Goal: Task Accomplishment & Management: Manage account settings

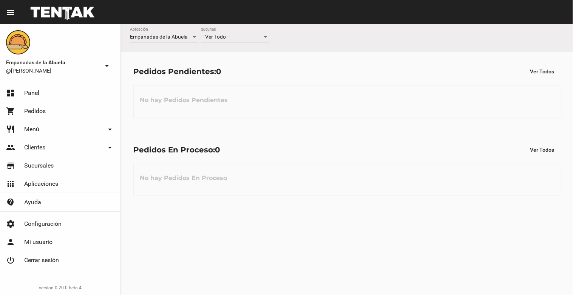
click at [246, 36] on div "-- Ver Todo --" at bounding box center [231, 37] width 61 height 6
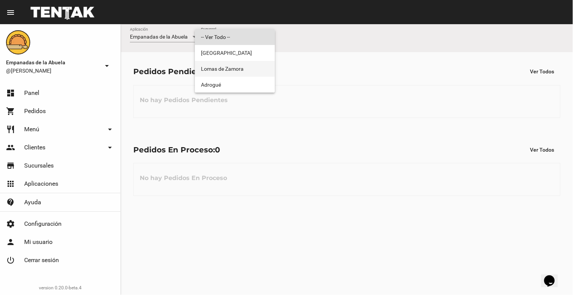
click at [243, 65] on span "Lomas de Zamora" at bounding box center [235, 69] width 68 height 16
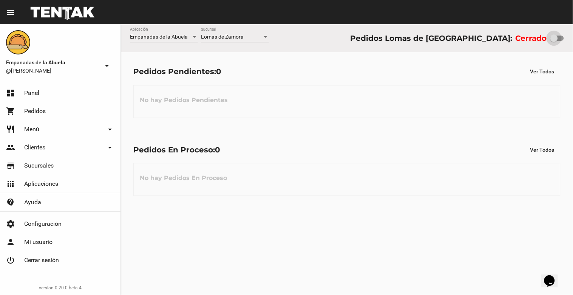
click at [554, 34] on div at bounding box center [554, 38] width 8 height 8
click at [554, 41] on input "checkbox" at bounding box center [554, 41] width 0 height 0
checkbox input "true"
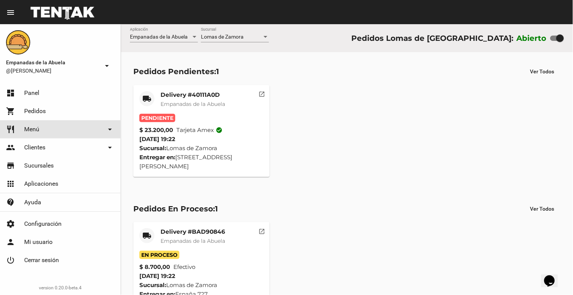
click at [59, 125] on link "restaurant Menú arrow_drop_down" at bounding box center [60, 129] width 120 height 18
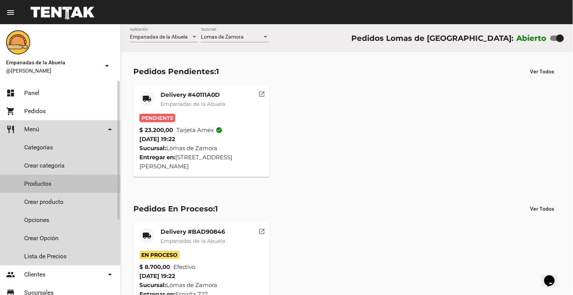
click at [37, 182] on link "Productos" at bounding box center [60, 183] width 120 height 18
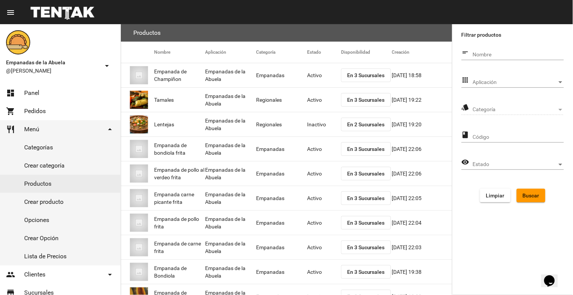
click at [519, 80] on span "Aplicación" at bounding box center [515, 82] width 84 height 6
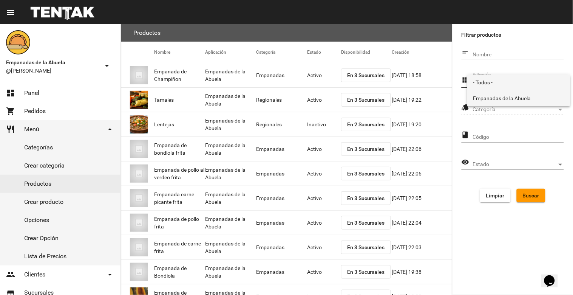
click at [508, 93] on span "Empanadas de la Abuela" at bounding box center [518, 98] width 91 height 16
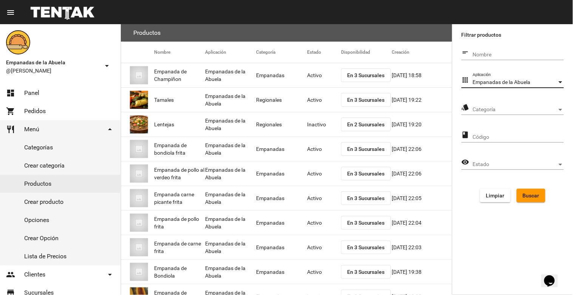
click at [511, 110] on span "Categoría" at bounding box center [515, 109] width 84 height 6
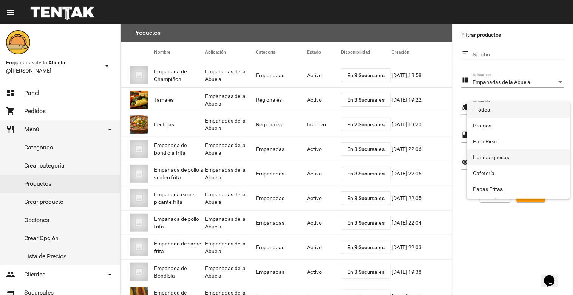
scroll to position [125, 0]
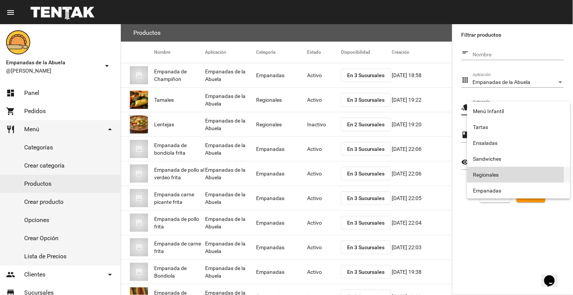
click at [490, 174] on span "Regionales" at bounding box center [518, 175] width 91 height 16
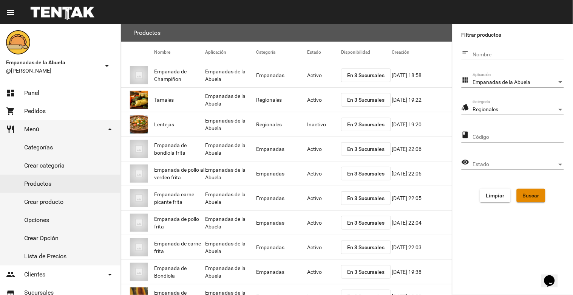
click at [533, 188] on button "Buscar" at bounding box center [531, 195] width 29 height 14
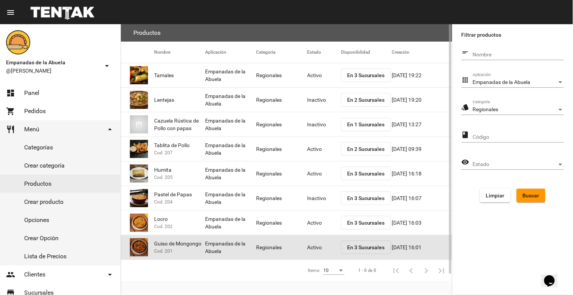
click at [313, 247] on mat-cell "Activo" at bounding box center [324, 247] width 34 height 24
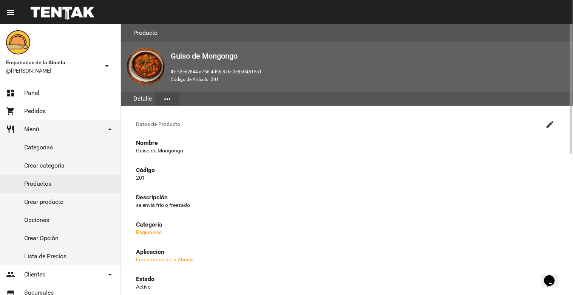
click at [548, 123] on mat-icon "create" at bounding box center [550, 124] width 9 height 9
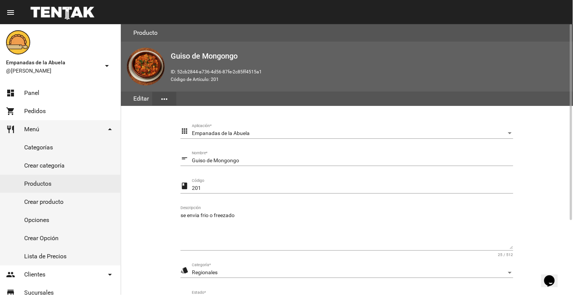
scroll to position [103, 0]
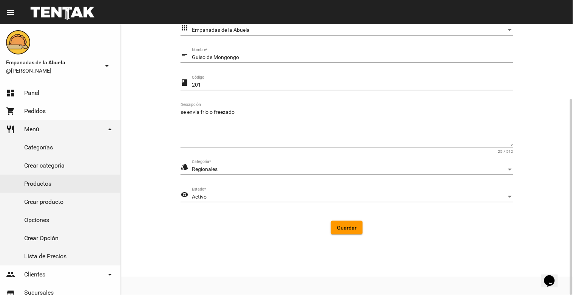
click at [257, 200] on div "Activo Estado *" at bounding box center [352, 194] width 321 height 15
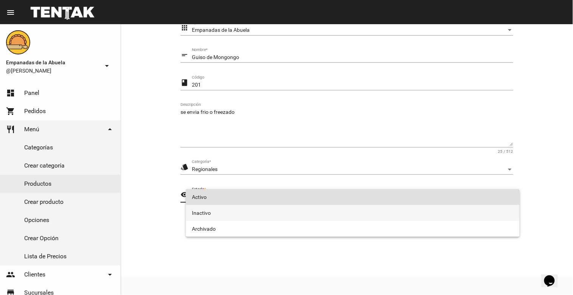
click at [236, 213] on span "Inactivo" at bounding box center [353, 213] width 322 height 16
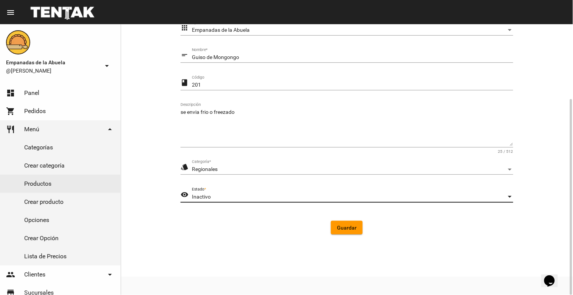
click at [352, 229] on span "Guardar" at bounding box center [347, 227] width 20 height 6
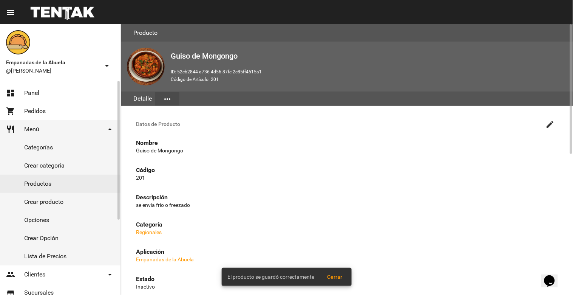
click at [34, 182] on link "Productos" at bounding box center [60, 183] width 120 height 18
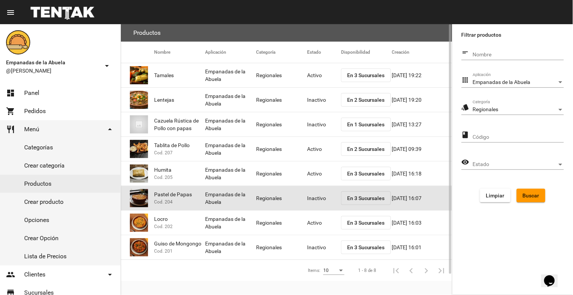
click at [315, 201] on mat-cell "Inactivo" at bounding box center [324, 198] width 34 height 24
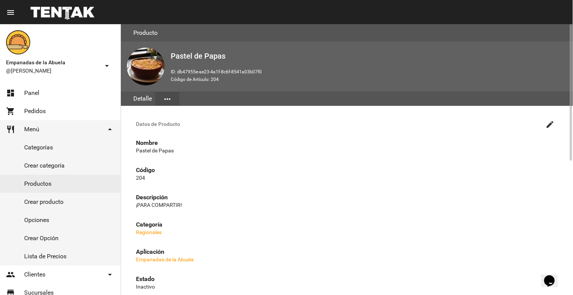
click at [542, 126] on span "Datos de Producto" at bounding box center [339, 124] width 407 height 6
click at [549, 123] on mat-icon "create" at bounding box center [550, 124] width 9 height 9
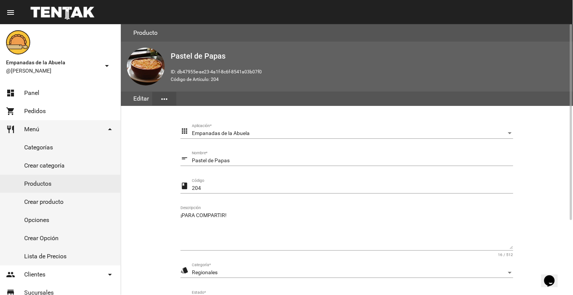
scroll to position [103, 0]
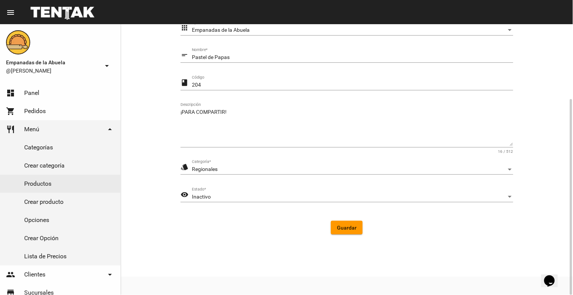
click at [228, 191] on div "Inactivo Estado *" at bounding box center [352, 194] width 321 height 15
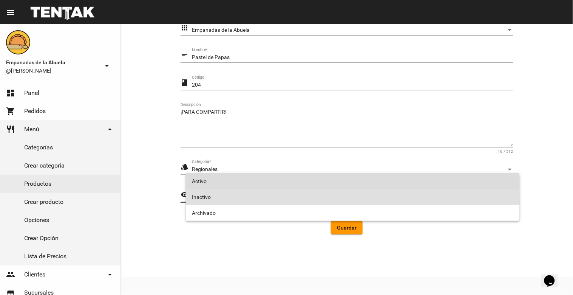
click at [222, 179] on span "Activo" at bounding box center [353, 181] width 322 height 16
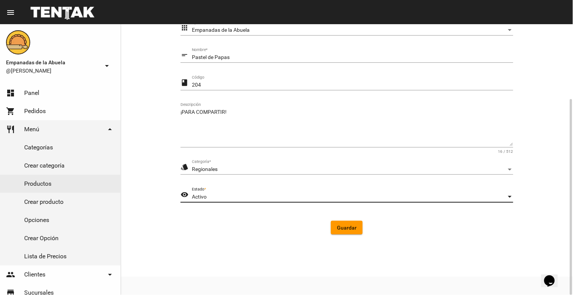
click at [346, 228] on span "Guardar" at bounding box center [347, 227] width 20 height 6
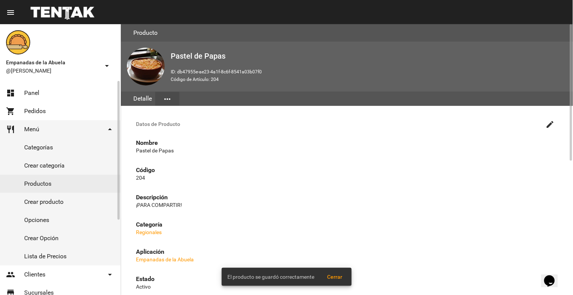
click at [59, 185] on link "Productos" at bounding box center [60, 183] width 120 height 18
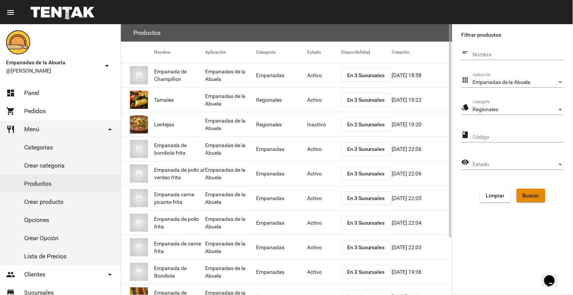
click at [536, 193] on span "Buscar" at bounding box center [531, 195] width 17 height 6
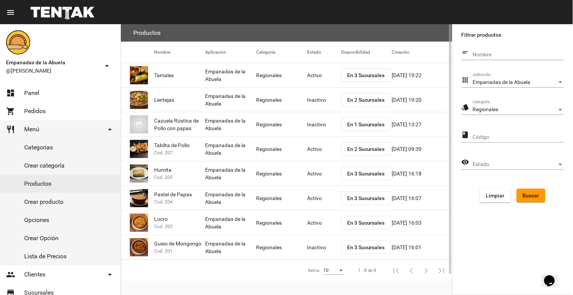
click at [319, 101] on mat-cell "Inactivo" at bounding box center [324, 100] width 34 height 24
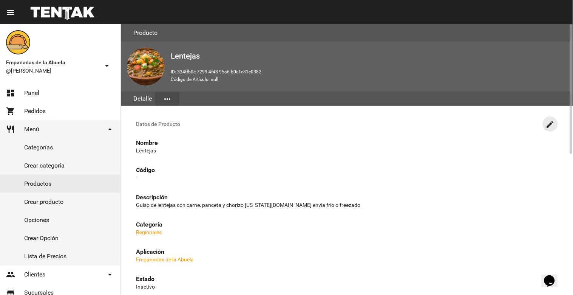
click at [548, 122] on mat-icon "create" at bounding box center [550, 124] width 9 height 9
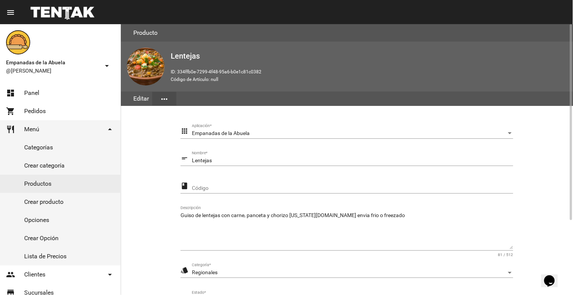
scroll to position [103, 0]
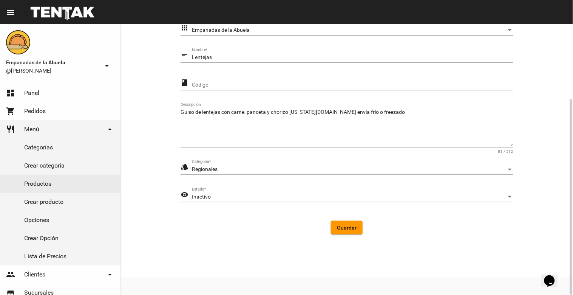
click at [304, 197] on div "Inactivo" at bounding box center [349, 197] width 315 height 6
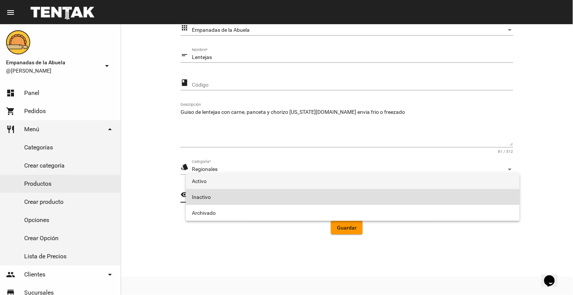
click at [263, 182] on span "Activo" at bounding box center [353, 181] width 322 height 16
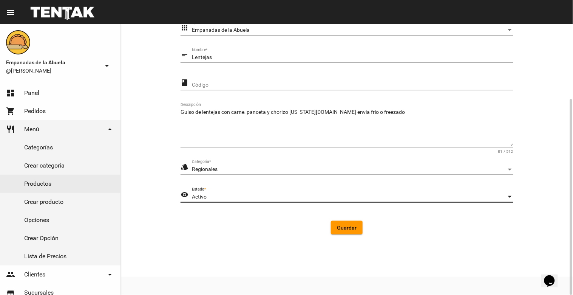
click at [341, 224] on span "Guardar" at bounding box center [347, 227] width 20 height 6
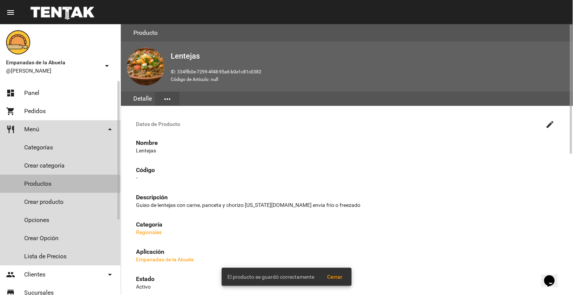
click at [31, 183] on link "Productos" at bounding box center [60, 183] width 120 height 18
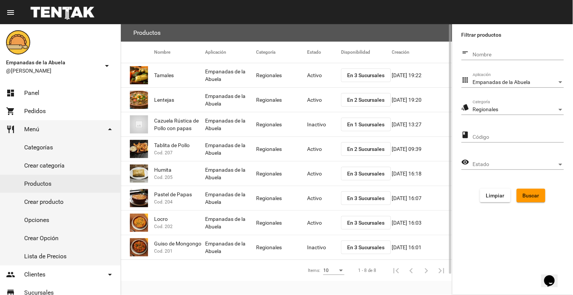
click at [319, 171] on mat-cell "Activo" at bounding box center [324, 173] width 34 height 24
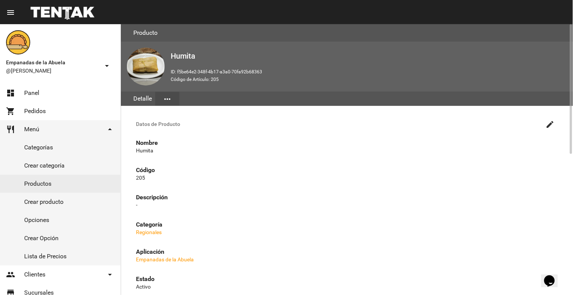
click at [545, 121] on button "create" at bounding box center [550, 123] width 15 height 15
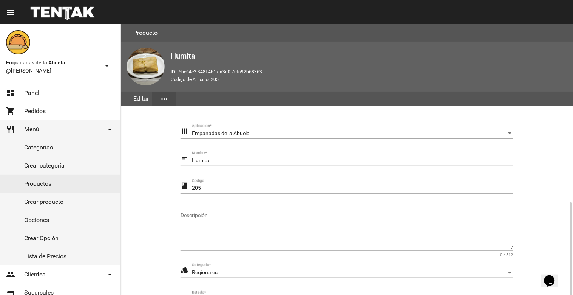
scroll to position [103, 0]
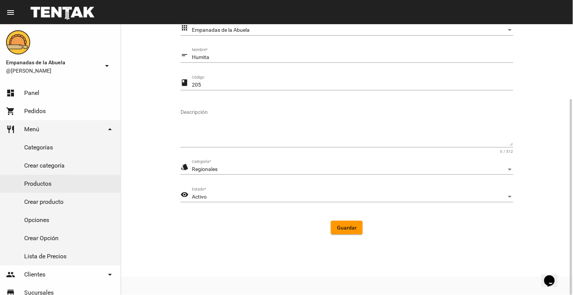
click at [247, 189] on div "Activo Estado *" at bounding box center [352, 194] width 321 height 15
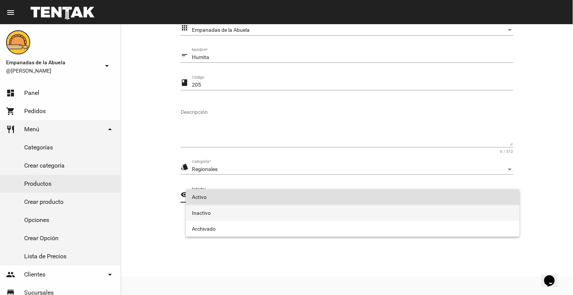
click at [233, 210] on span "Inactivo" at bounding box center [353, 213] width 322 height 16
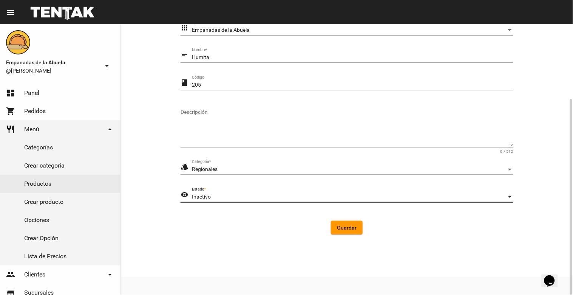
click at [347, 229] on span "Guardar" at bounding box center [347, 227] width 20 height 6
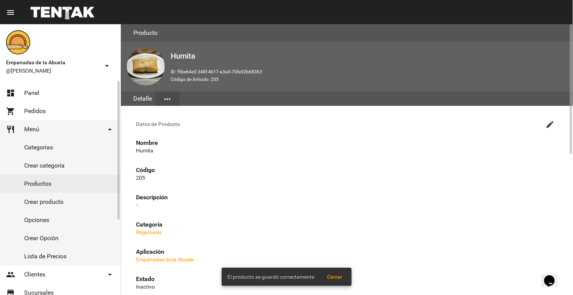
click at [35, 179] on link "Productos" at bounding box center [60, 183] width 120 height 18
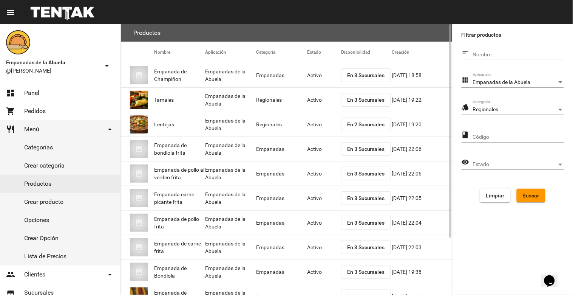
click at [543, 108] on div "Regionales" at bounding box center [515, 109] width 84 height 6
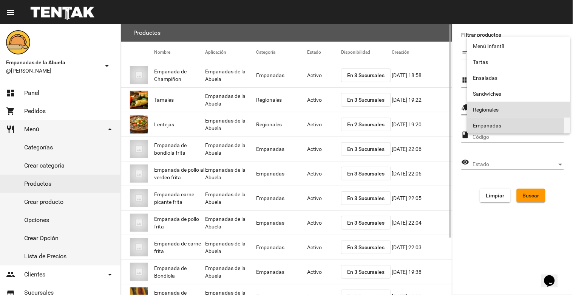
click at [510, 125] on span "Empanadas" at bounding box center [518, 125] width 91 height 16
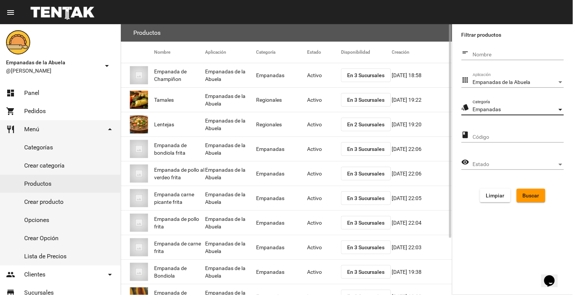
click at [535, 194] on span "Buscar" at bounding box center [531, 195] width 17 height 6
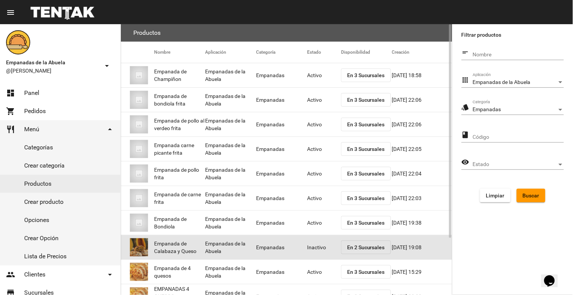
click at [311, 243] on mat-cell "Inactivo" at bounding box center [324, 247] width 34 height 24
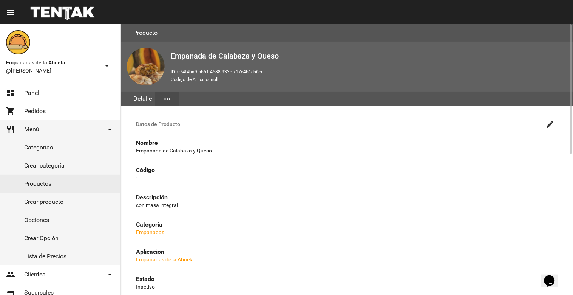
click at [550, 123] on mat-icon "create" at bounding box center [550, 124] width 9 height 9
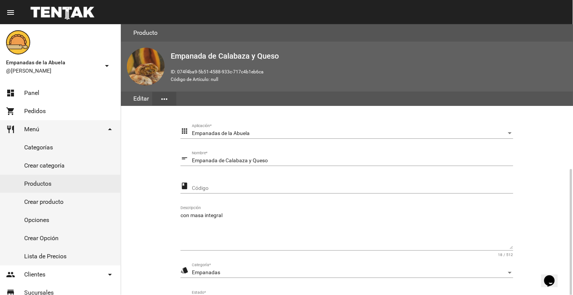
scroll to position [103, 0]
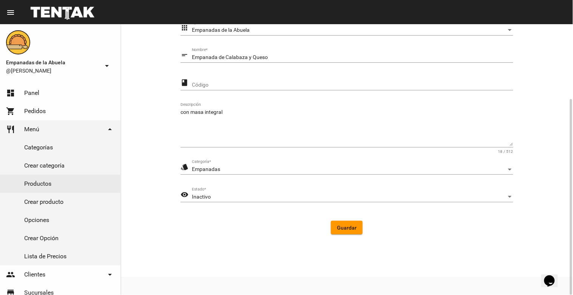
click at [252, 199] on div "Inactivo" at bounding box center [349, 197] width 315 height 6
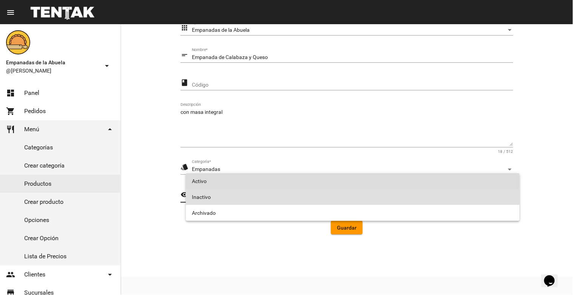
click at [240, 178] on span "Activo" at bounding box center [353, 181] width 322 height 16
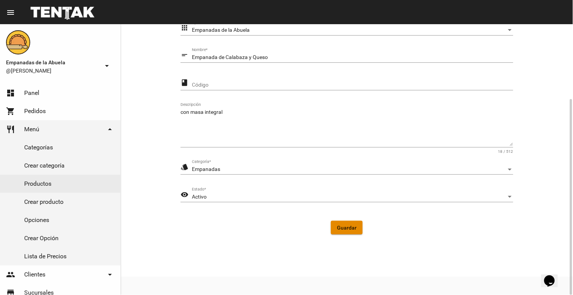
click at [346, 227] on span "Guardar" at bounding box center [347, 227] width 20 height 6
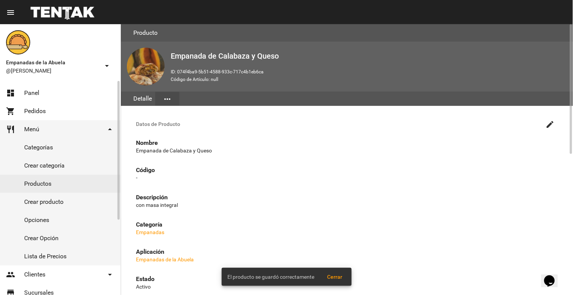
click at [40, 186] on link "Productos" at bounding box center [60, 183] width 120 height 18
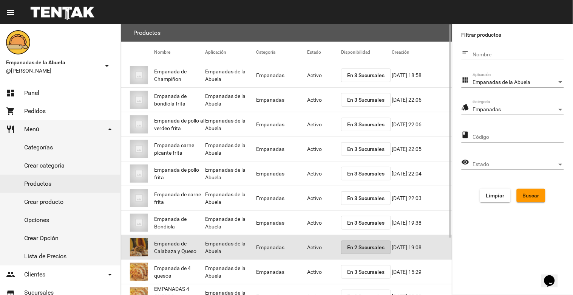
click at [361, 251] on button "En 2 Sucursales" at bounding box center [366, 247] width 50 height 14
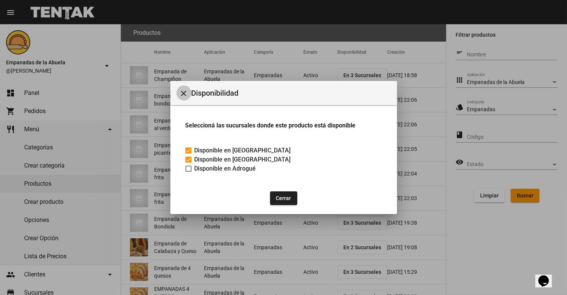
click at [189, 95] on button "close" at bounding box center [183, 92] width 15 height 15
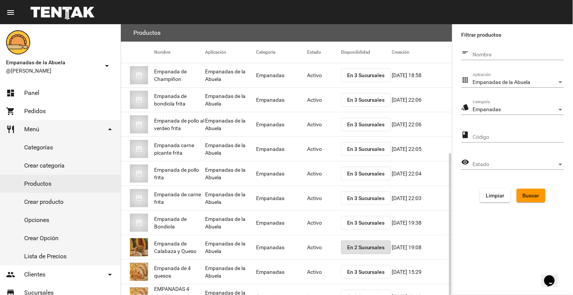
scroll to position [72, 0]
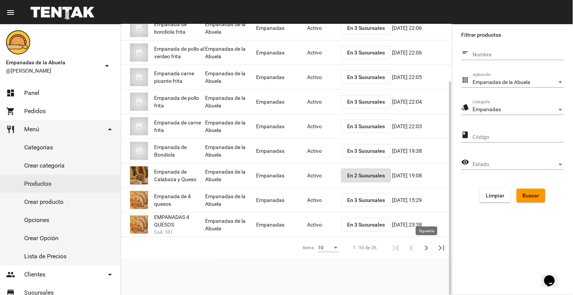
click at [424, 249] on icon "Siguiente" at bounding box center [426, 247] width 11 height 11
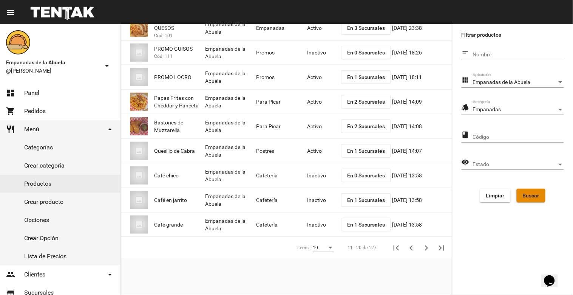
click at [534, 198] on button "Buscar" at bounding box center [531, 195] width 29 height 14
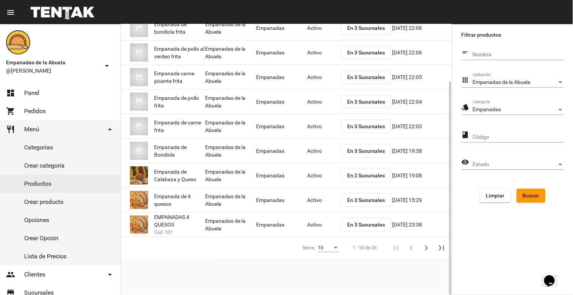
scroll to position [0, 0]
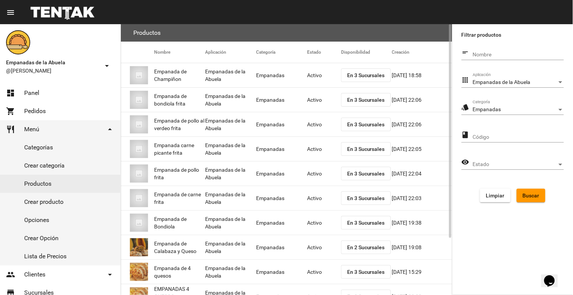
click at [365, 248] on span "En 2 Sucursales" at bounding box center [366, 247] width 38 height 6
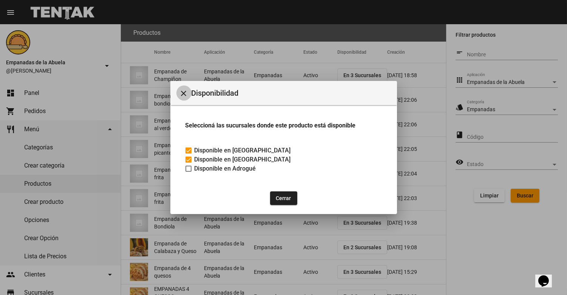
click at [179, 94] on mat-icon "close" at bounding box center [183, 93] width 9 height 9
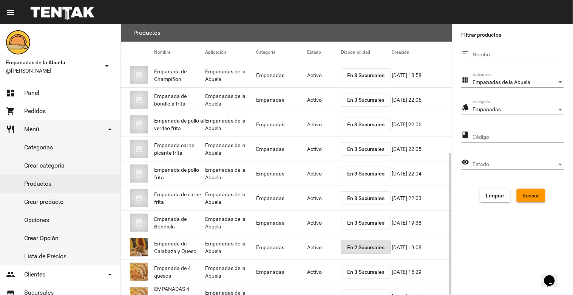
scroll to position [72, 0]
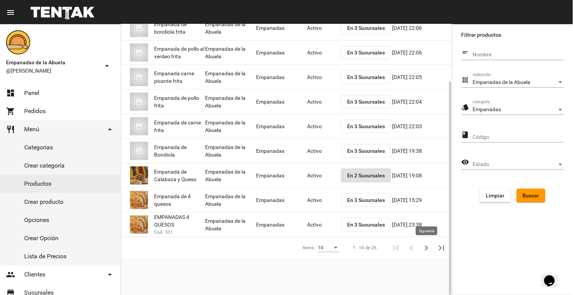
click at [424, 248] on icon "Siguiente" at bounding box center [426, 247] width 11 height 11
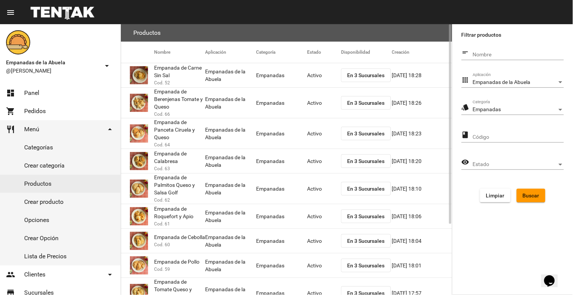
scroll to position [84, 0]
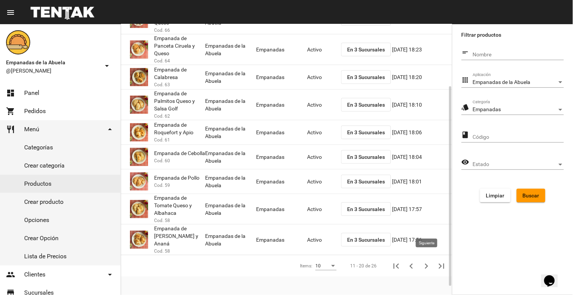
click at [424, 263] on icon "Siguiente" at bounding box center [426, 266] width 11 height 11
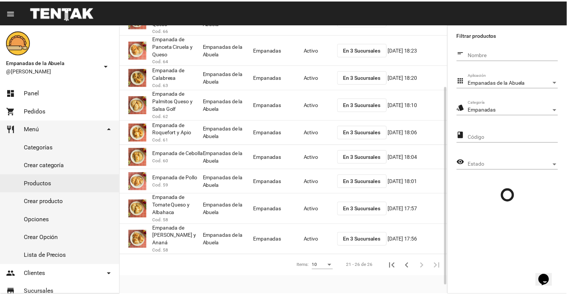
scroll to position [0, 0]
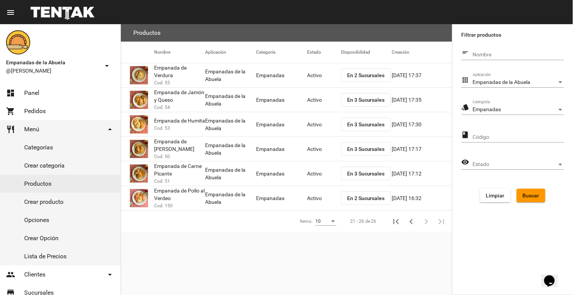
click at [370, 72] on span "En 2 Sucursales" at bounding box center [366, 75] width 38 height 6
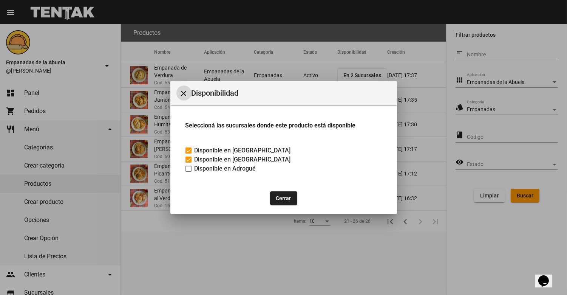
click at [183, 85] on button "close" at bounding box center [183, 92] width 15 height 15
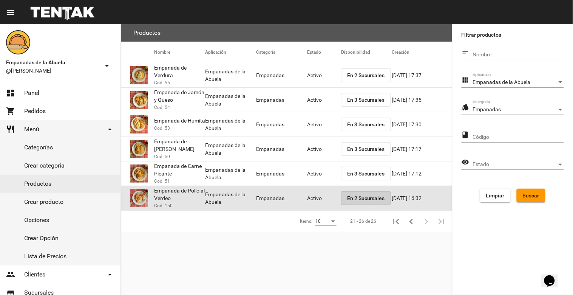
click at [365, 198] on span "En 2 Sucursales" at bounding box center [366, 198] width 38 height 6
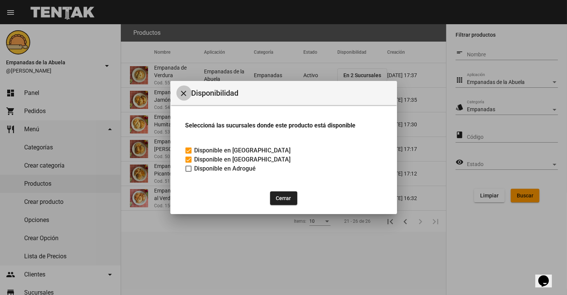
click at [184, 86] on button "close" at bounding box center [183, 92] width 15 height 15
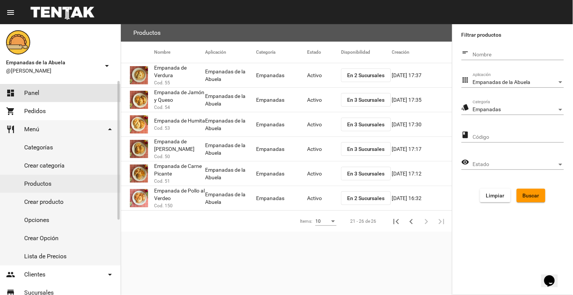
click at [62, 91] on link "dashboard Panel" at bounding box center [60, 93] width 120 height 18
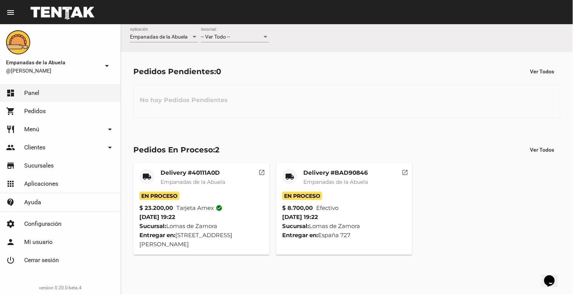
click at [236, 34] on div "-- Ver Todo --" at bounding box center [231, 37] width 61 height 6
click at [227, 68] on span "Lomas de Zamora" at bounding box center [235, 69] width 68 height 16
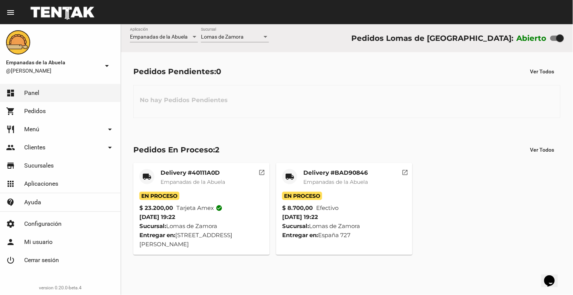
click at [250, 34] on div "Lomas de Zamora" at bounding box center [231, 37] width 61 height 6
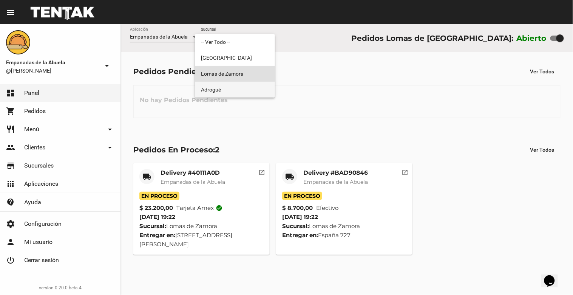
click at [247, 90] on span "Adrogué" at bounding box center [235, 90] width 68 height 16
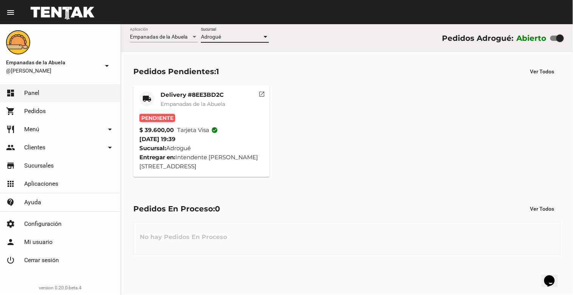
click at [238, 36] on div "Adrogué" at bounding box center [231, 37] width 61 height 6
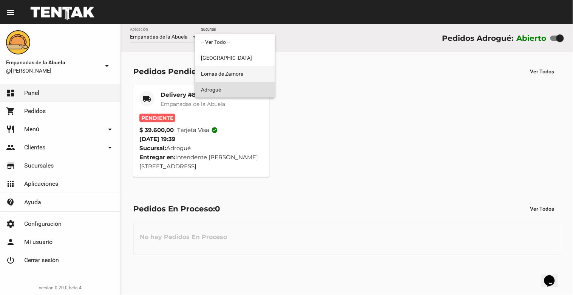
click at [239, 72] on span "Lomas de Zamora" at bounding box center [235, 74] width 68 height 16
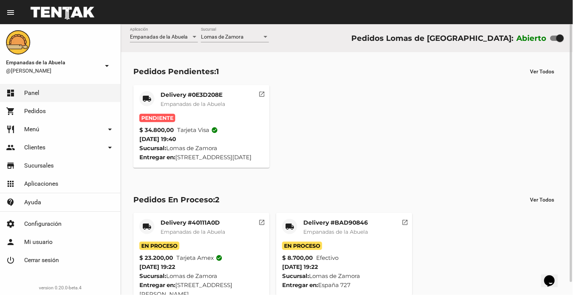
click at [195, 96] on mat-card-title "Delivery #0E3D208E" at bounding box center [192, 95] width 65 height 8
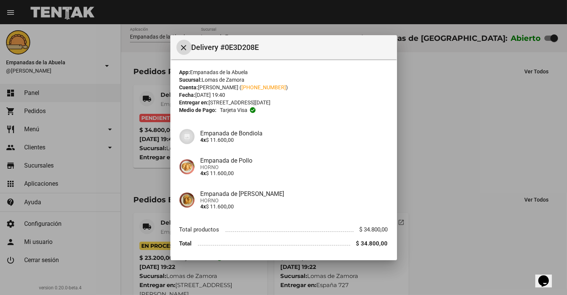
scroll to position [25, 0]
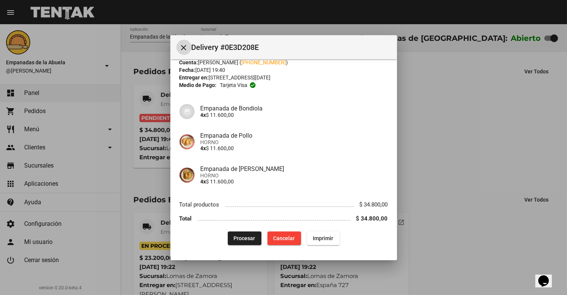
click at [238, 238] on span "Procesar" at bounding box center [245, 238] width 22 height 6
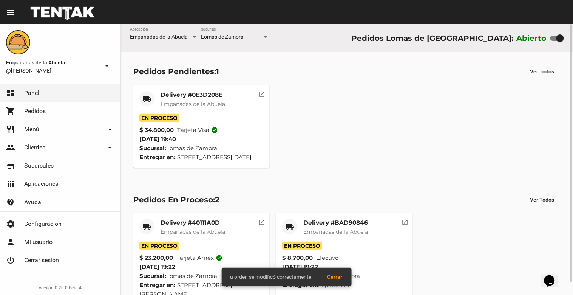
click at [172, 100] on span "Empanadas de la Abuela" at bounding box center [192, 103] width 65 height 7
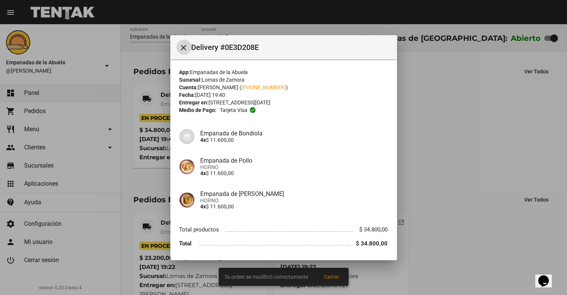
scroll to position [25, 0]
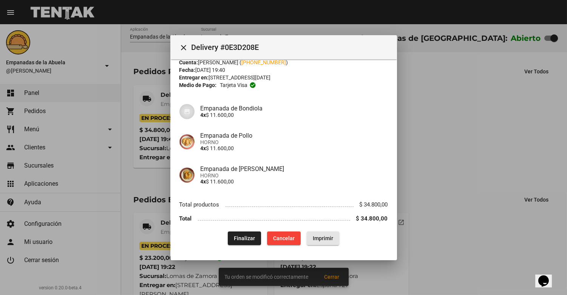
click at [323, 239] on span "Imprimir" at bounding box center [323, 238] width 20 height 6
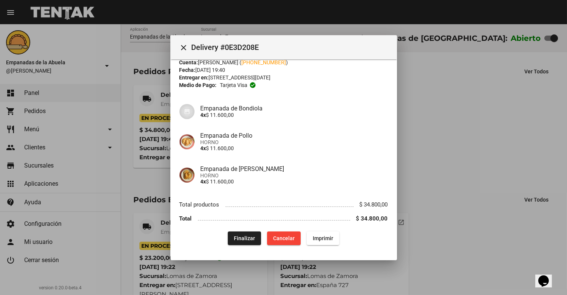
click at [183, 46] on mat-icon "close" at bounding box center [183, 47] width 9 height 9
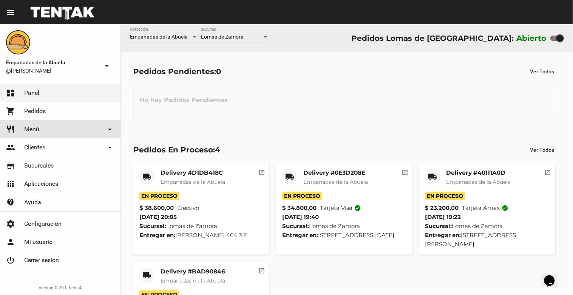
click at [45, 127] on link "restaurant Menú arrow_drop_down" at bounding box center [60, 129] width 120 height 18
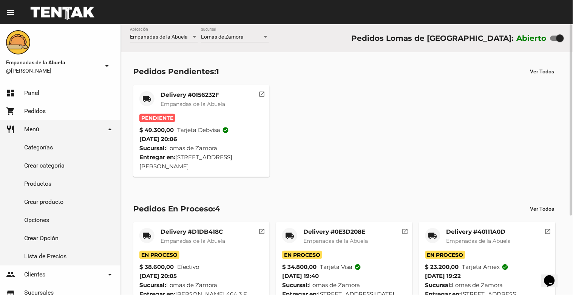
click at [179, 97] on mat-card-title "Delivery #0156232F" at bounding box center [192, 95] width 65 height 8
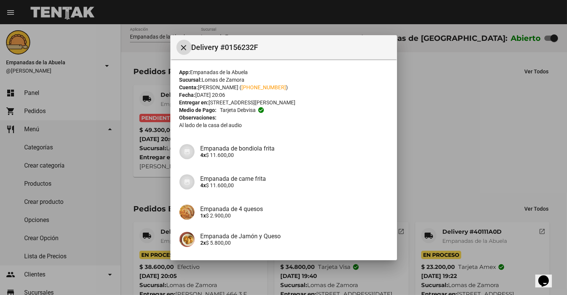
scroll to position [197, 0]
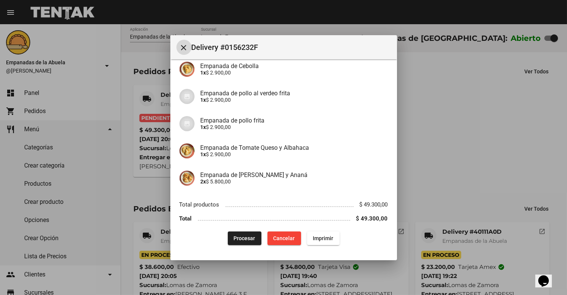
click at [236, 240] on span "Procesar" at bounding box center [245, 238] width 22 height 6
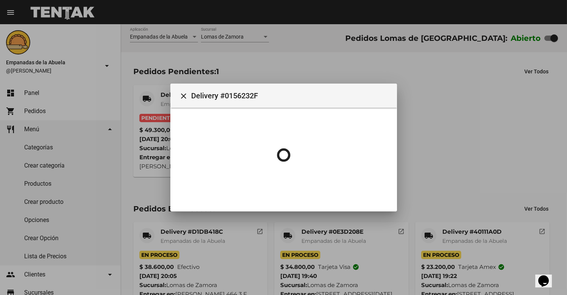
scroll to position [0, 0]
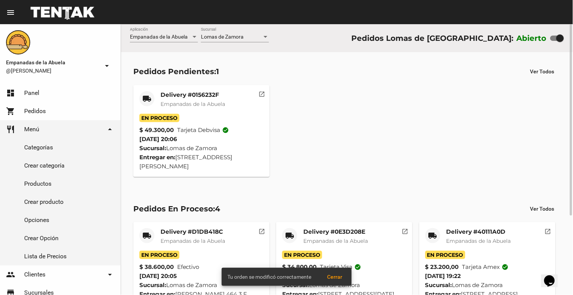
click at [171, 101] on span "Empanadas de la Abuela" at bounding box center [192, 103] width 65 height 7
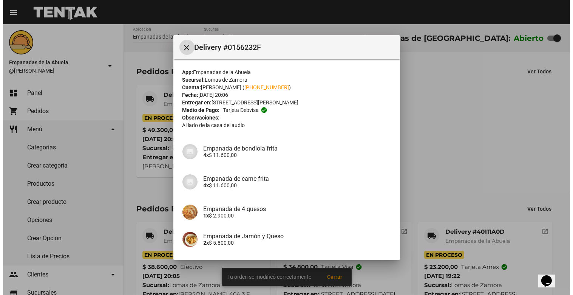
scroll to position [197, 0]
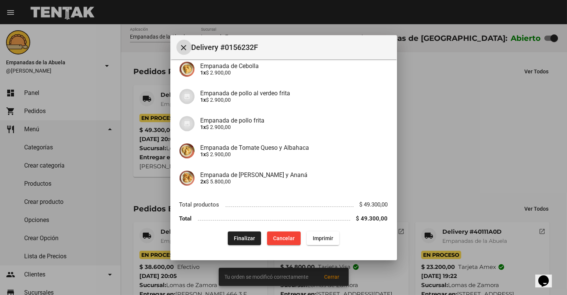
click at [319, 238] on span "Imprimir" at bounding box center [323, 238] width 20 height 6
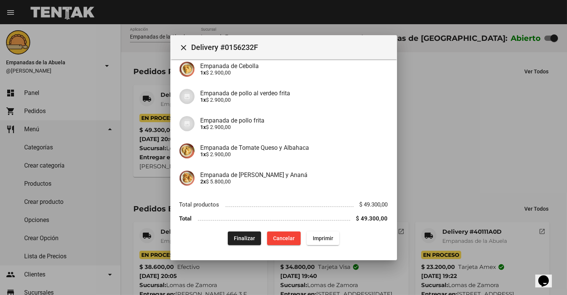
click at [182, 47] on mat-icon "close" at bounding box center [183, 47] width 9 height 9
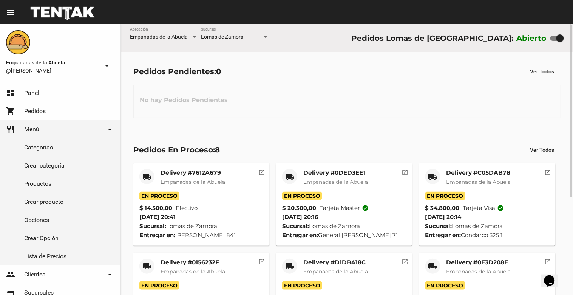
click at [213, 39] on span "Lomas de Zamora" at bounding box center [222, 37] width 43 height 6
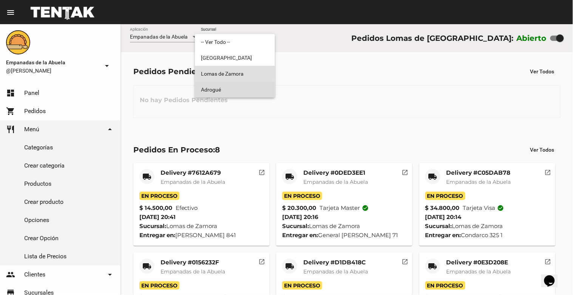
click at [223, 88] on span "Adrogué" at bounding box center [235, 90] width 68 height 16
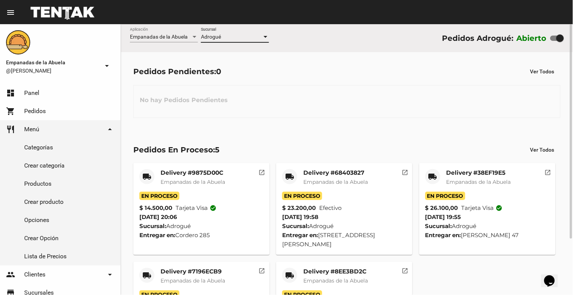
click at [239, 32] on div "Adrogué Sucursal" at bounding box center [235, 35] width 68 height 15
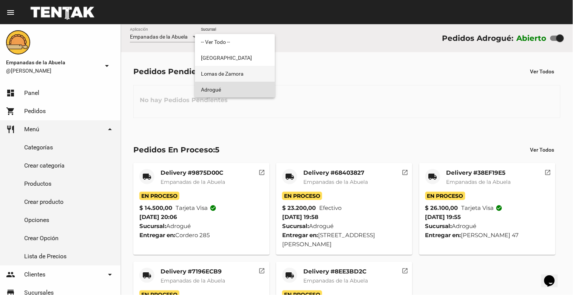
click at [237, 70] on span "Lomas de Zamora" at bounding box center [235, 74] width 68 height 16
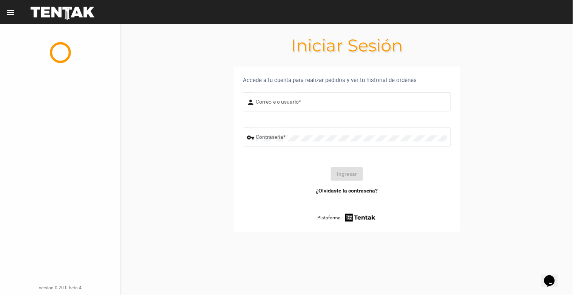
type input "[EMAIL_ADDRESS][DOMAIN_NAME]"
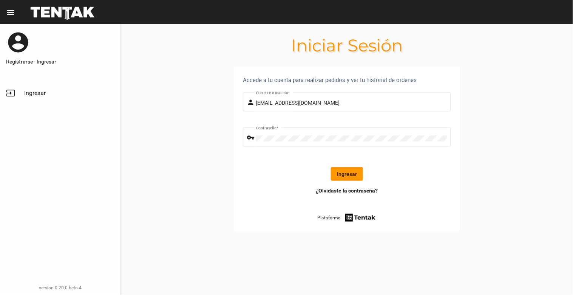
click at [350, 179] on button "Ingresar" at bounding box center [347, 174] width 32 height 14
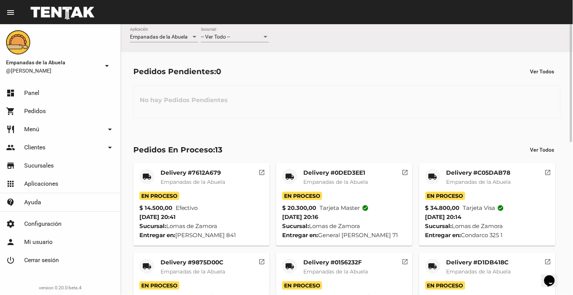
click at [241, 32] on div "-- Ver Todo -- Sucursal" at bounding box center [235, 35] width 68 height 15
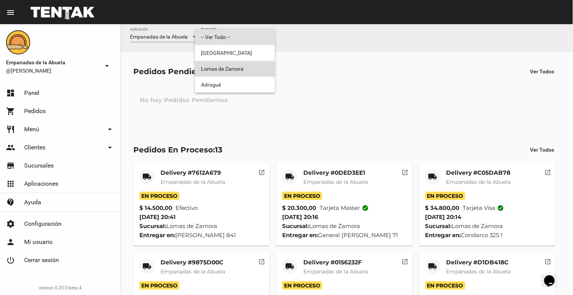
click at [237, 63] on span "Lomas de Zamora" at bounding box center [235, 69] width 68 height 16
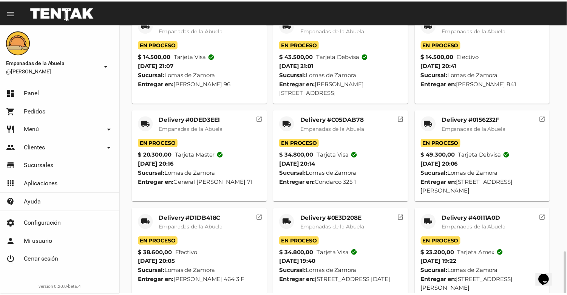
scroll to position [250, 0]
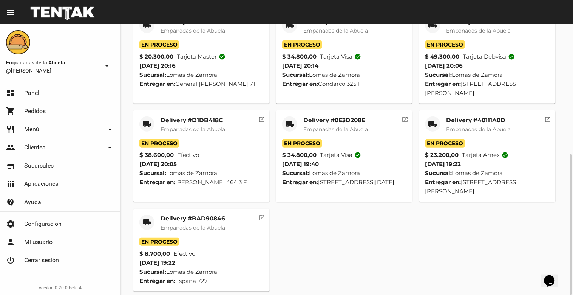
click at [181, 214] on mat-card-title "Delivery #BAD90846" at bounding box center [192, 218] width 65 height 8
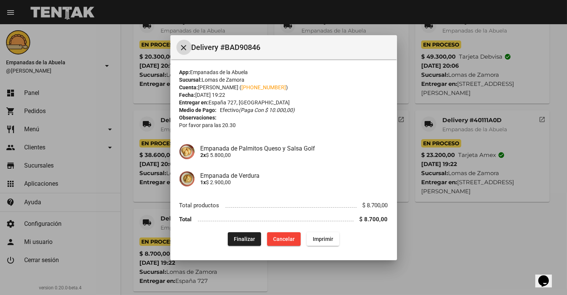
scroll to position [1, 0]
click at [234, 238] on span "Finalizar" at bounding box center [244, 238] width 21 height 6
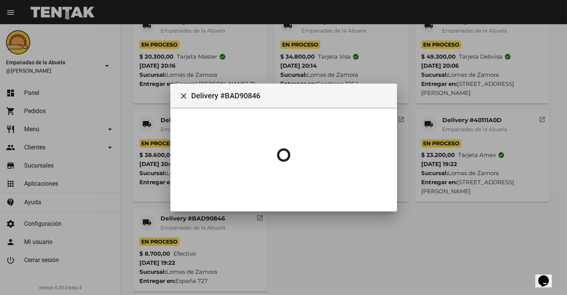
scroll to position [0, 0]
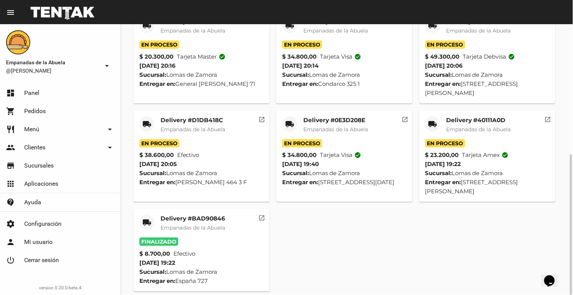
click at [479, 120] on mat-card-title "Delivery #40111A0D" at bounding box center [478, 120] width 65 height 8
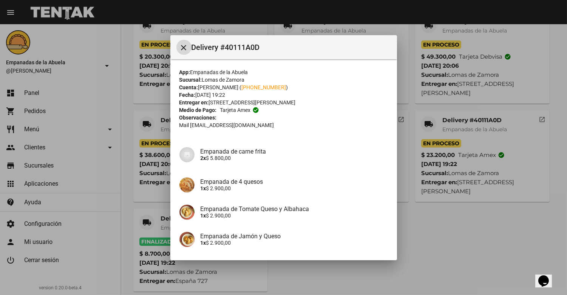
scroll to position [95, 0]
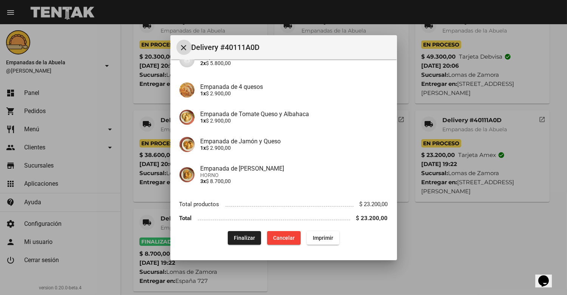
click at [239, 235] on span "Finalizar" at bounding box center [244, 238] width 21 height 6
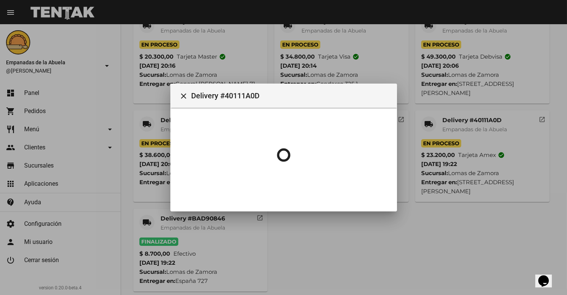
scroll to position [0, 0]
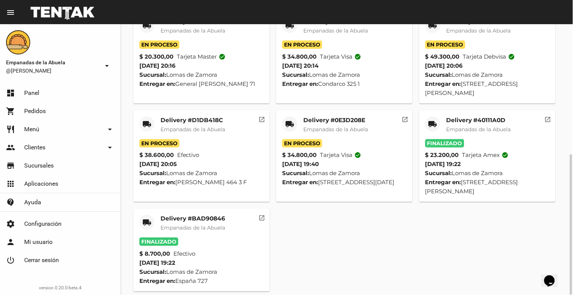
click at [332, 127] on span "Empanadas de la Abuela" at bounding box center [335, 129] width 65 height 7
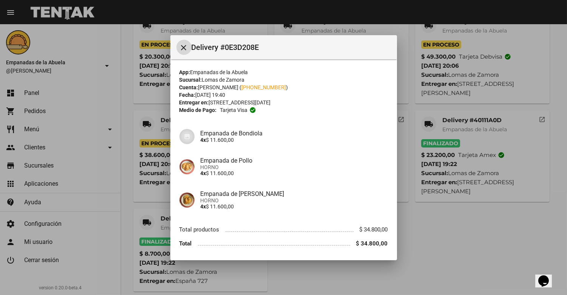
scroll to position [25, 0]
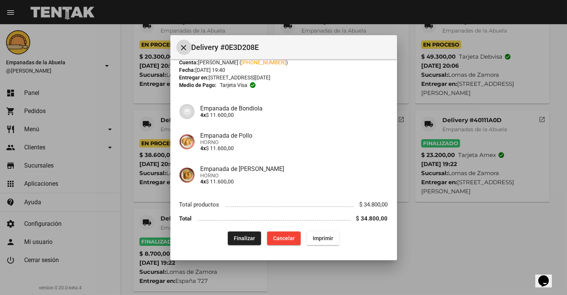
click at [234, 235] on span "Finalizar" at bounding box center [244, 238] width 21 height 6
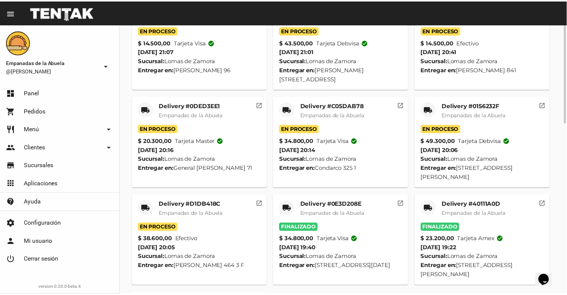
scroll to position [82, 0]
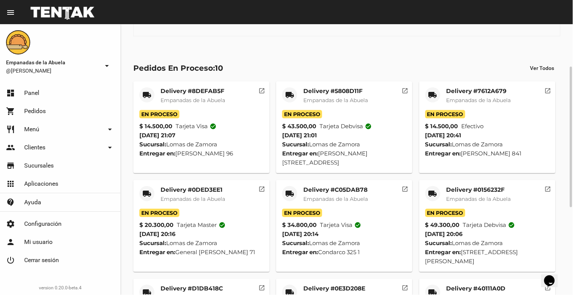
click at [463, 194] on div "Delivery #0156232F Empanadas de la Abuela" at bounding box center [478, 197] width 65 height 23
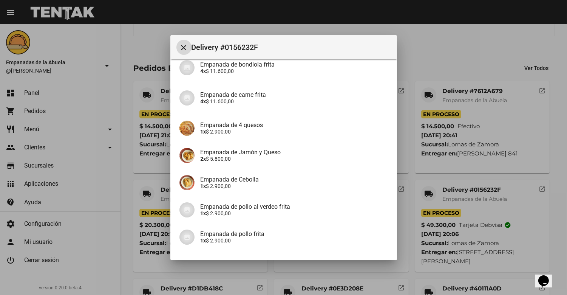
scroll to position [197, 0]
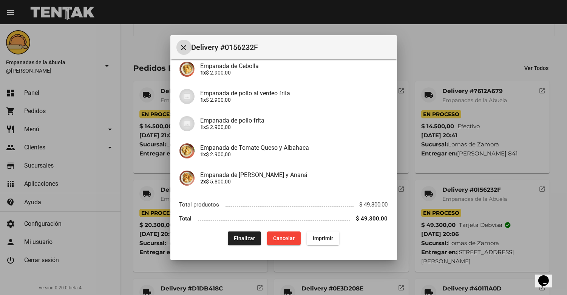
click at [234, 235] on span "Finalizar" at bounding box center [244, 238] width 21 height 6
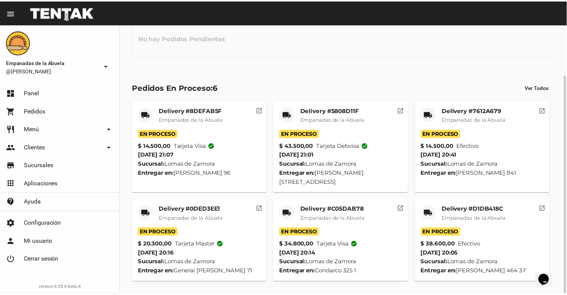
scroll to position [0, 0]
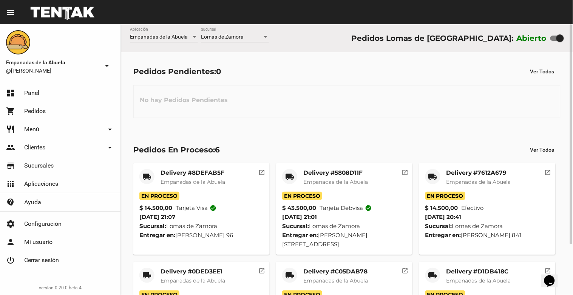
click at [229, 33] on div "Lomas de Zamora Sucursal" at bounding box center [235, 35] width 68 height 15
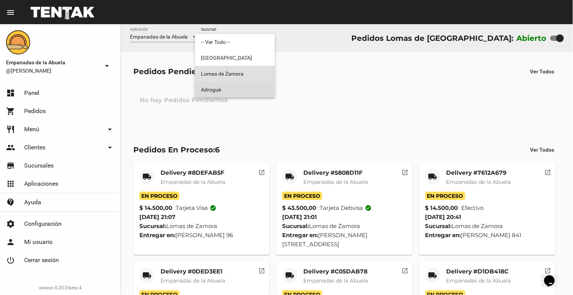
click at [219, 93] on span "Adrogué" at bounding box center [235, 90] width 68 height 16
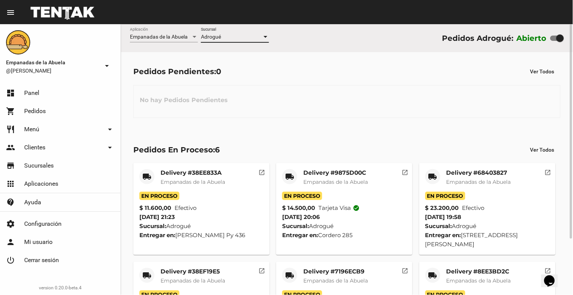
click at [244, 35] on div "Adrogué" at bounding box center [231, 37] width 61 height 6
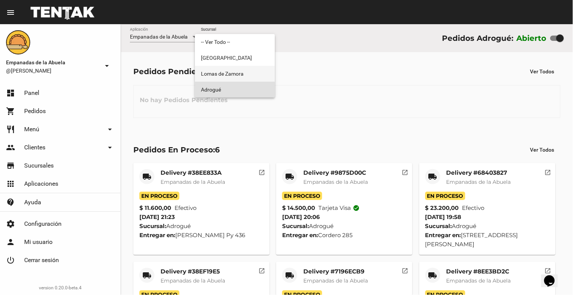
click at [243, 72] on span "Lomas de Zamora" at bounding box center [235, 74] width 68 height 16
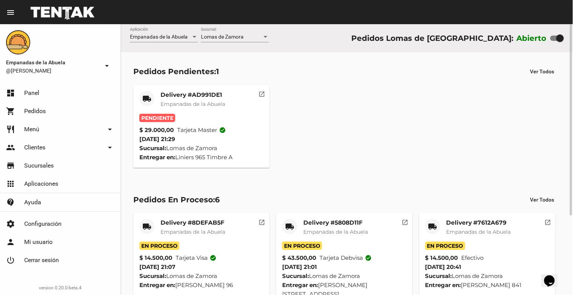
click at [202, 91] on mat-card-title "Delivery #AD991DE1" at bounding box center [192, 95] width 65 height 8
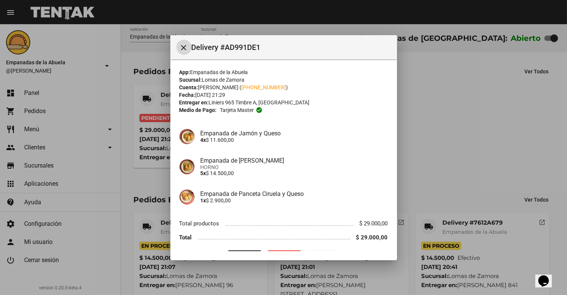
scroll to position [19, 0]
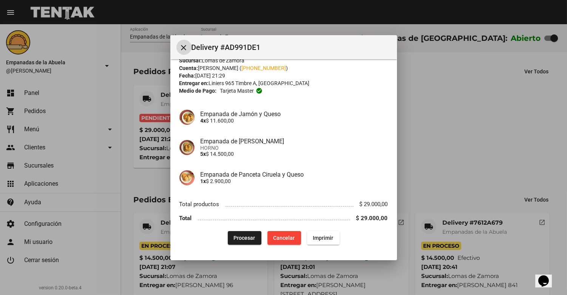
click at [245, 237] on span "Procesar" at bounding box center [245, 238] width 22 height 6
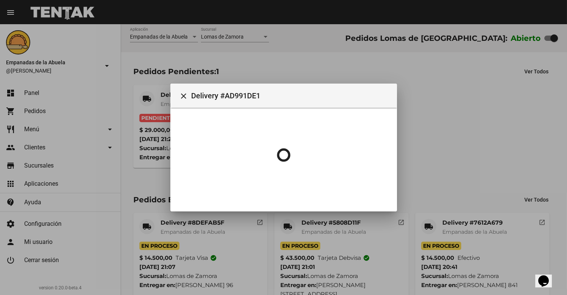
scroll to position [0, 0]
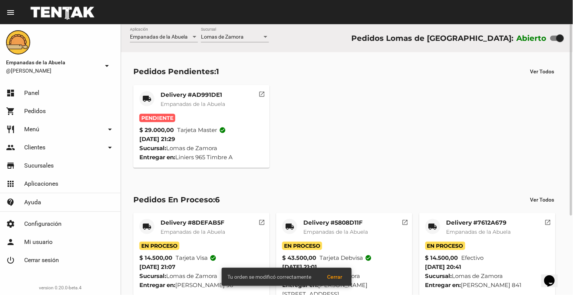
click at [180, 97] on mat-card-title "Delivery #AD991DE1" at bounding box center [192, 95] width 65 height 8
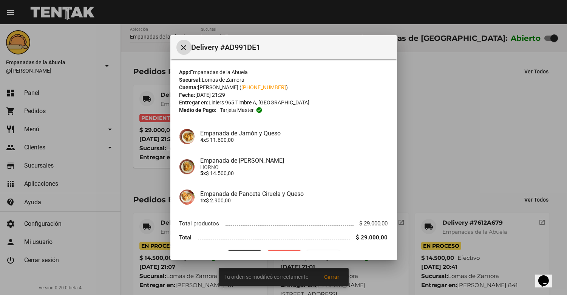
scroll to position [19, 0]
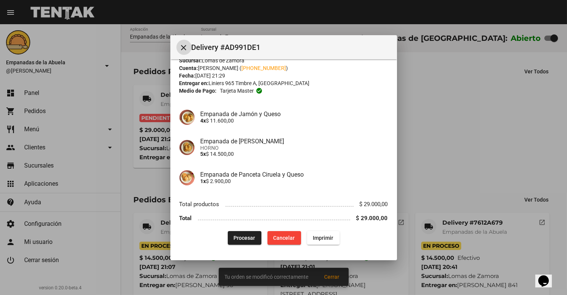
click at [319, 239] on span "Imprimir" at bounding box center [323, 238] width 20 height 6
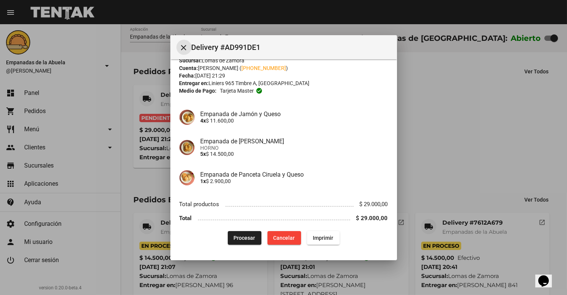
click at [181, 47] on mat-icon "close" at bounding box center [183, 47] width 9 height 9
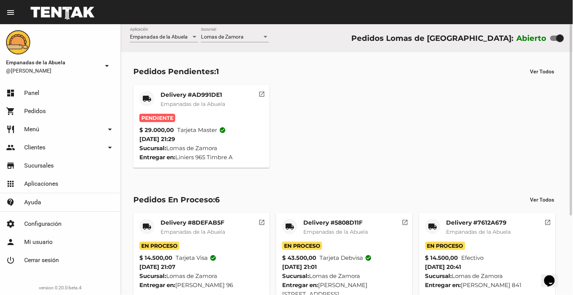
click at [208, 97] on mat-card-title "Delivery #AD991DE1" at bounding box center [192, 95] width 65 height 8
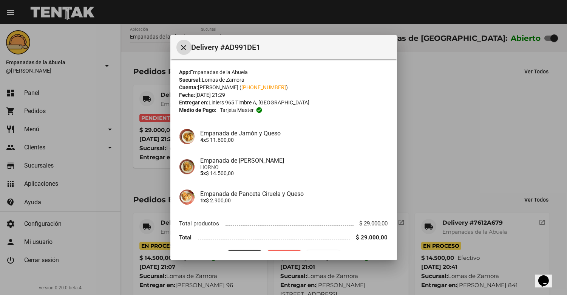
scroll to position [19, 0]
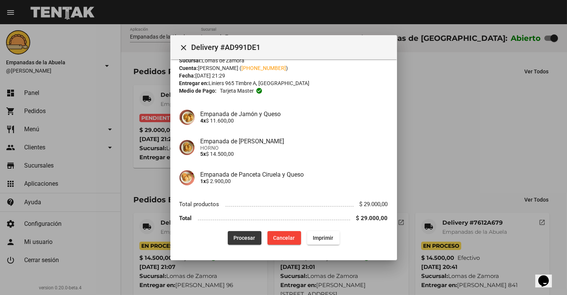
click at [237, 239] on span "Procesar" at bounding box center [245, 238] width 22 height 6
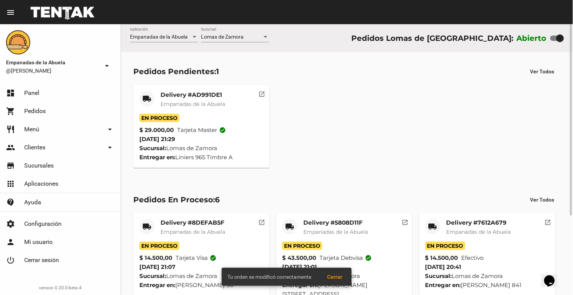
click at [199, 99] on div "Delivery #AD991DE1 Empanadas de la Abuela" at bounding box center [192, 102] width 65 height 23
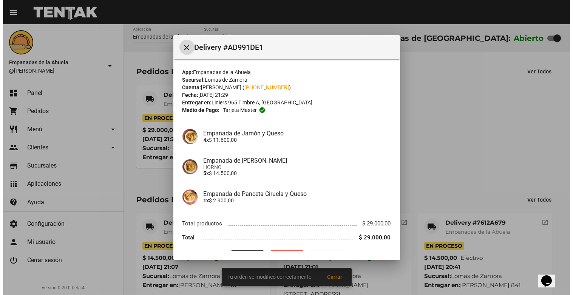
scroll to position [19, 0]
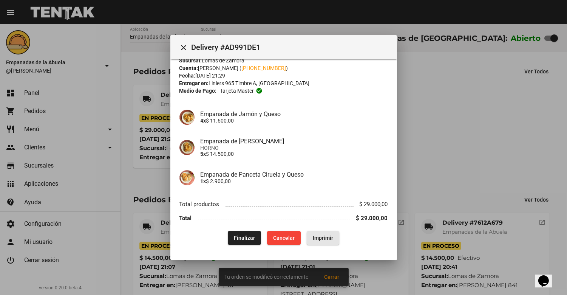
click at [313, 233] on button "Imprimir" at bounding box center [323, 238] width 32 height 14
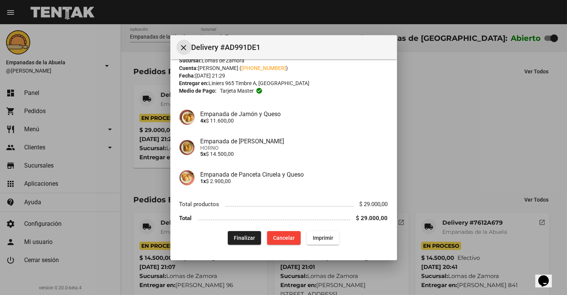
click at [181, 48] on mat-icon "close" at bounding box center [183, 47] width 9 height 9
